Goal: Task Accomplishment & Management: Manage account settings

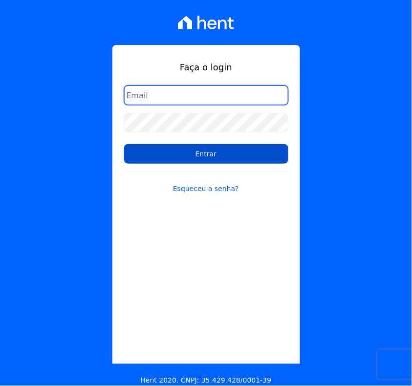
type input "[EMAIL_ADDRESS][DOMAIN_NAME]"
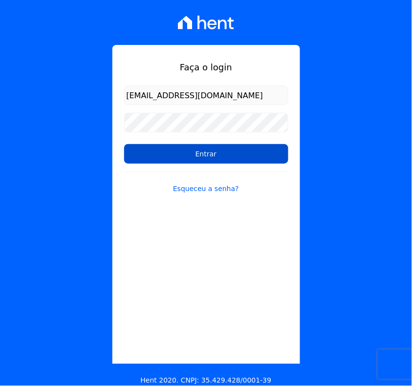
click at [218, 150] on input "Entrar" at bounding box center [206, 154] width 164 height 20
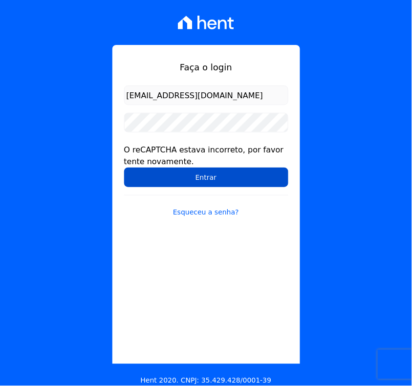
click at [217, 174] on input "Entrar" at bounding box center [206, 177] width 164 height 20
